Goal: Information Seeking & Learning: Find specific fact

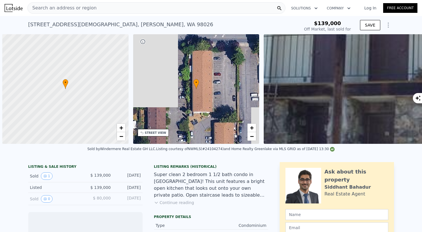
scroll to position [0, 2]
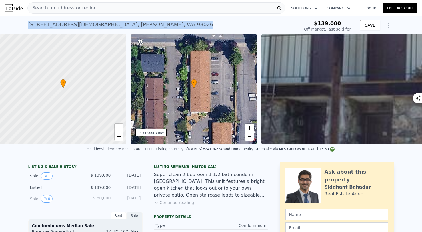
drag, startPoint x: 142, startPoint y: 25, endPoint x: 130, endPoint y: 3, distance: 24.9
click at [25, 27] on div "7812 196th St SW Apt B8 , Edmonds , WA 98026 Sold Sep 2004 for $139k $139,000 O…" at bounding box center [211, 25] width 422 height 18
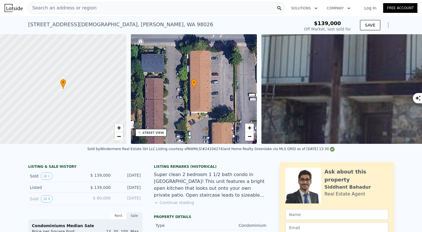
click at [126, 8] on div "Search an address or region" at bounding box center [156, 7] width 258 height 11
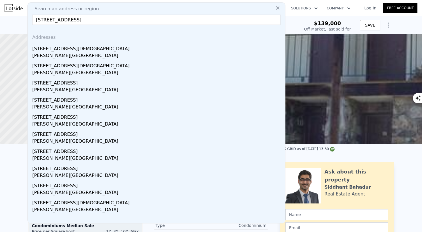
click at [87, 20] on input "7812 196th St SW Apt B8, Edmonds, WA 98026" at bounding box center [156, 20] width 248 height 10
click at [174, 21] on input "7812 196th St SW Apt B3, Edmonds, WA 98026" at bounding box center [156, 20] width 248 height 10
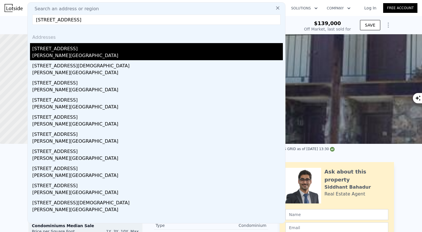
type input "7812 196th St SW Apt B3, Edmonds, WA 98026"
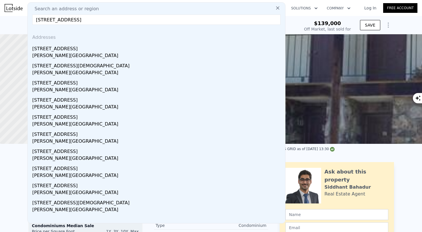
drag, startPoint x: 67, startPoint y: 47, endPoint x: 148, endPoint y: 14, distance: 87.2
click at [67, 47] on div "[STREET_ADDRESS]" at bounding box center [157, 47] width 250 height 9
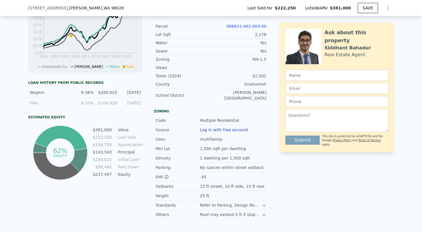
scroll to position [226, 0]
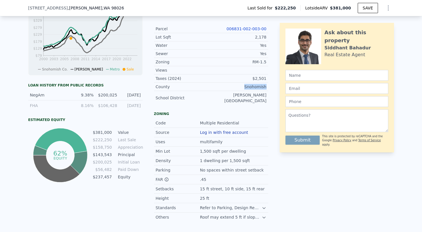
drag, startPoint x: 266, startPoint y: 87, endPoint x: 242, endPoint y: 87, distance: 24.0
click at [242, 87] on div "Snohomish" at bounding box center [238, 87] width 55 height 6
drag, startPoint x: 268, startPoint y: 27, endPoint x: 248, endPoint y: 23, distance: 19.9
click at [226, 26] on div "Parcel 006831-002-003-00" at bounding box center [211, 29] width 114 height 8
copy link "006831-002-003-00"
